Goal: Consume media (video, audio): Consume media (video, audio)

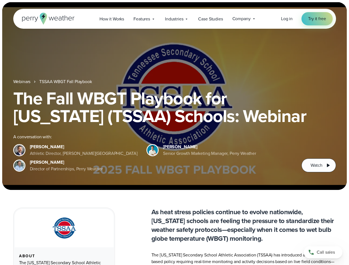
click at [174, 133] on div "The Fall WBGT Playbook for [US_STATE] (TSSAA) Schools: Webinar A conversation w…" at bounding box center [174, 131] width 323 height 83
click at [174, 19] on span "Industries" at bounding box center [174, 19] width 18 height 7
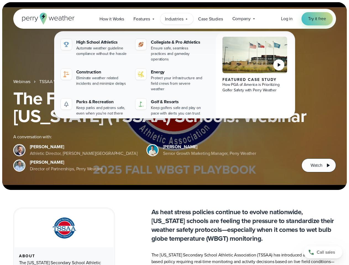
click at [174, 96] on h1 "The Fall WBGT Playbook for [US_STATE] (TSSAA) Schools: Webinar" at bounding box center [174, 107] width 323 height 35
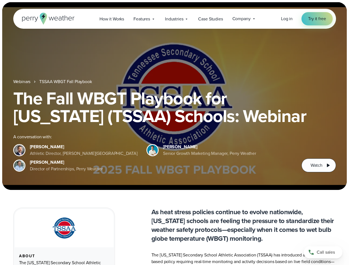
click at [66, 82] on link "TSSAA WBGT Fall Playbook" at bounding box center [65, 82] width 53 height 7
click at [319, 166] on span "Watch" at bounding box center [317, 165] width 12 height 7
